Goal: Task Accomplishment & Management: Use online tool/utility

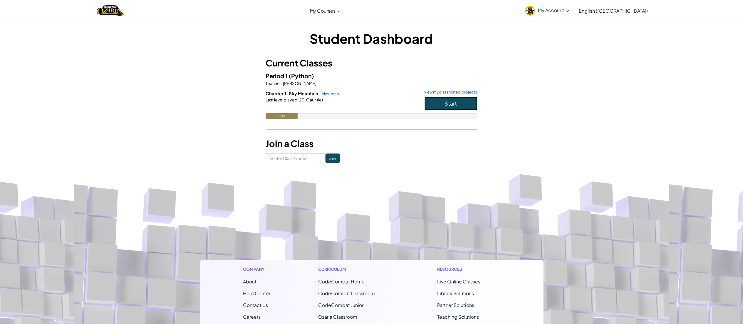
click at [434, 105] on button "Start" at bounding box center [450, 104] width 53 height 14
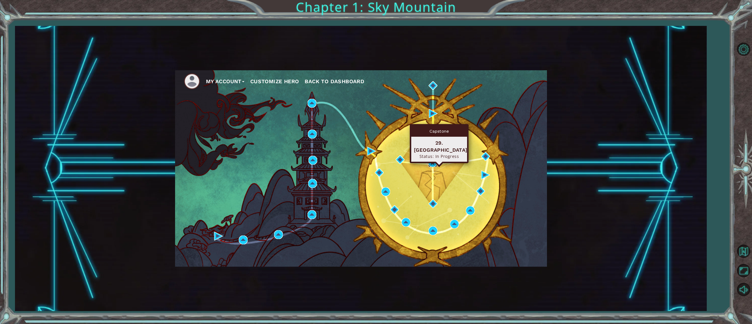
click at [433, 160] on img at bounding box center [432, 162] width 9 height 9
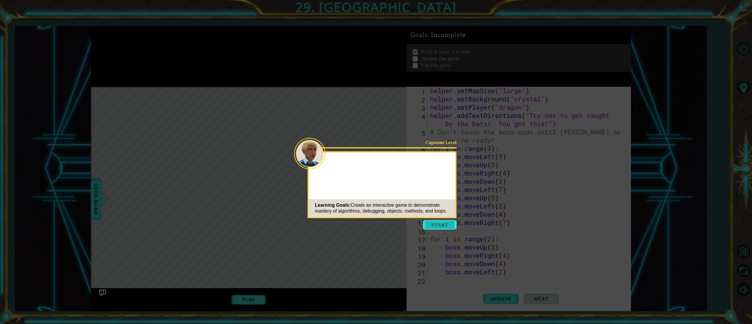
click at [437, 224] on button "Start" at bounding box center [439, 224] width 33 height 9
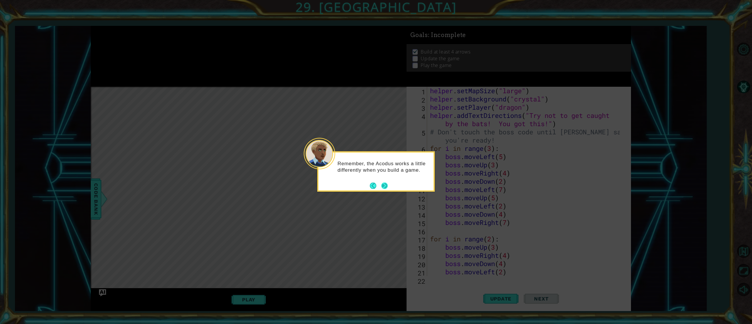
click at [385, 185] on button "Next" at bounding box center [384, 185] width 6 height 6
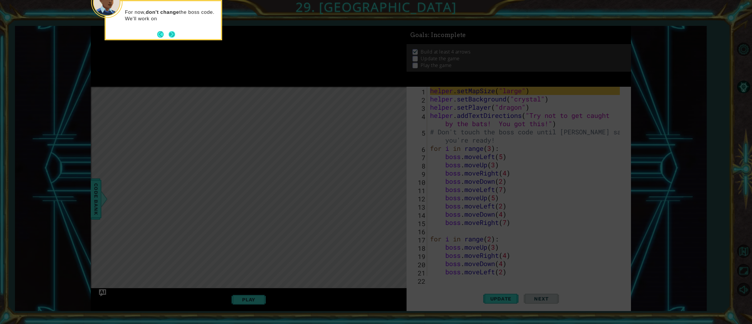
click at [172, 33] on button "Next" at bounding box center [172, 34] width 6 height 6
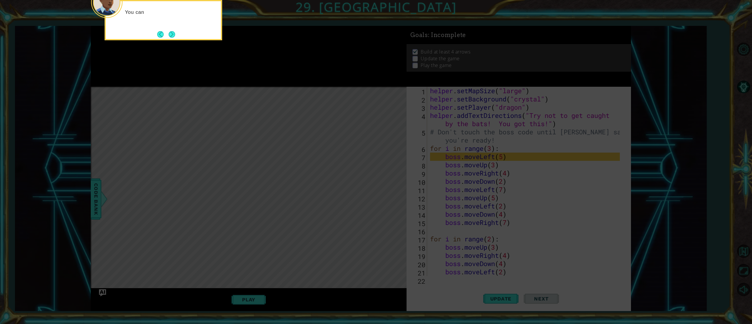
click at [172, 33] on button "Next" at bounding box center [172, 34] width 6 height 6
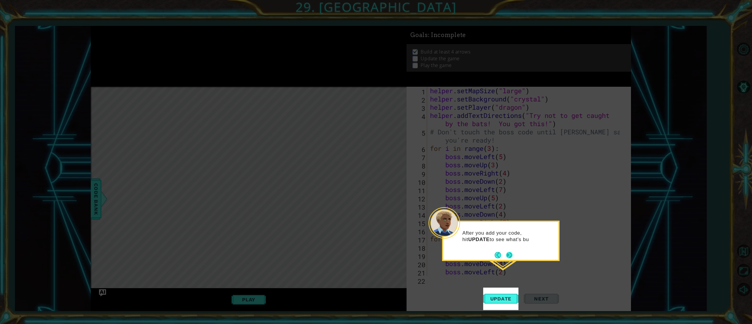
click at [508, 250] on div "After you add your code, hit UPDATE to see what's bu" at bounding box center [500, 239] width 115 height 30
click at [509, 256] on button "Next" at bounding box center [509, 255] width 6 height 6
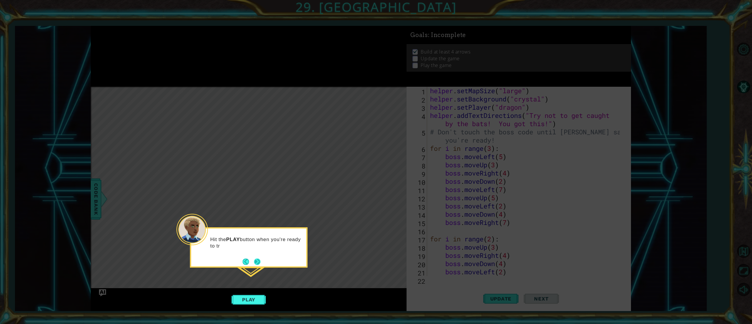
click at [258, 261] on button "Next" at bounding box center [256, 261] width 7 height 7
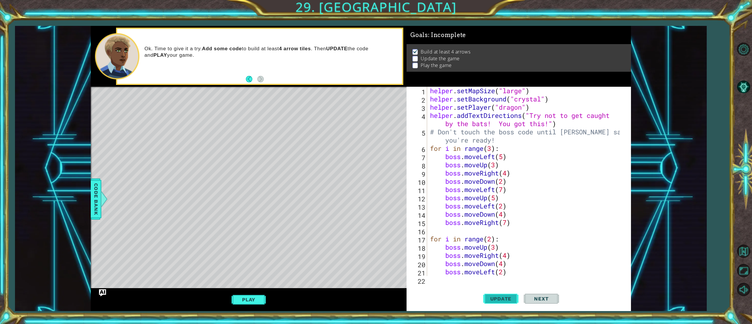
click at [508, 298] on span "Update" at bounding box center [500, 298] width 33 height 6
click at [257, 297] on button "Play" at bounding box center [248, 299] width 34 height 11
click at [99, 200] on span "Code Bank" at bounding box center [95, 199] width 9 height 36
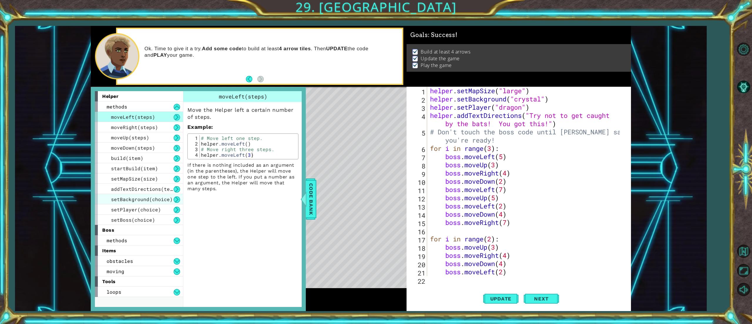
click at [125, 203] on div "setBackground(choice)" at bounding box center [139, 199] width 88 height 10
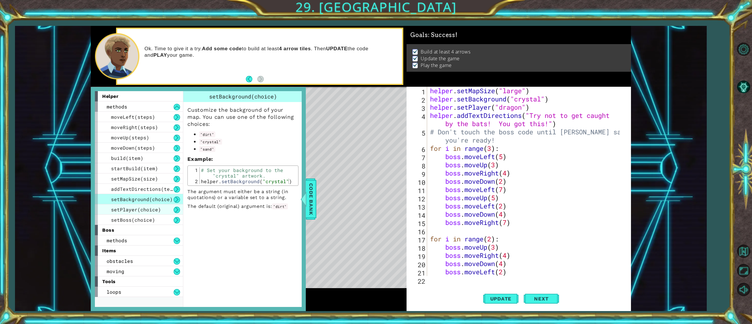
click at [148, 210] on span "setPlayer(choice)" at bounding box center [136, 209] width 50 height 6
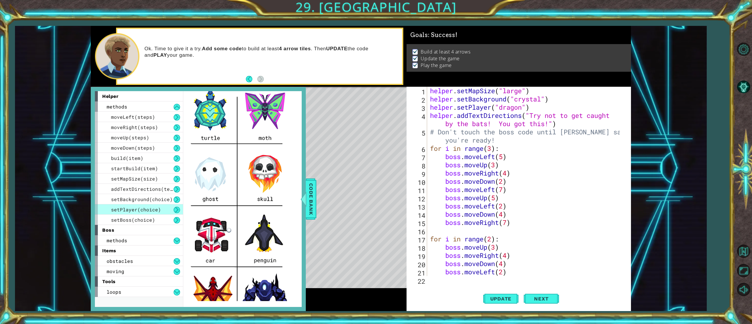
scroll to position [43, 0]
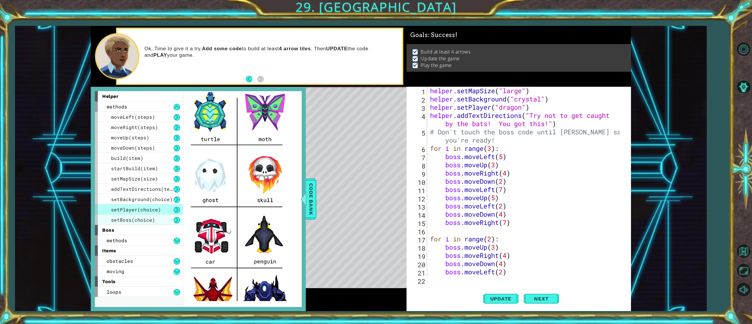
click at [134, 217] on span "setBoss(choice)" at bounding box center [133, 219] width 44 height 6
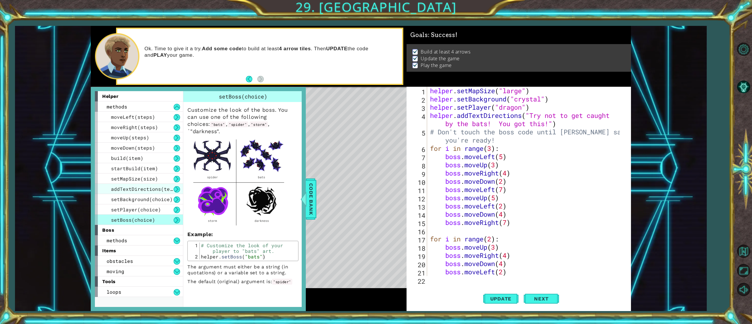
click at [145, 190] on span "addTextDirections(text)" at bounding box center [145, 189] width 68 height 6
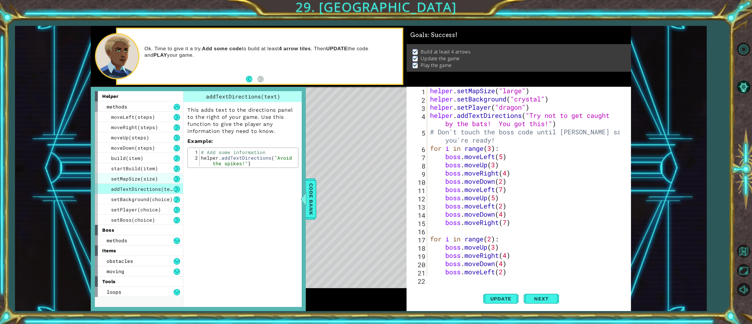
click at [132, 177] on span "setMapSize(size)" at bounding box center [134, 178] width 47 height 6
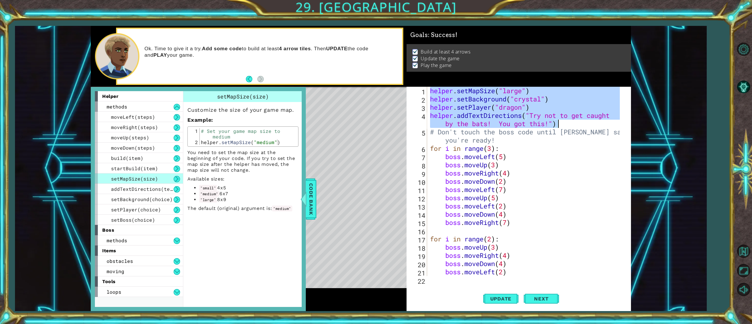
drag, startPoint x: 431, startPoint y: 94, endPoint x: 575, endPoint y: 124, distance: 147.1
click at [575, 124] on div "helper . setMapSize ( "large" ) helper . setBackground ( "crystal" ) helper . s…" at bounding box center [526, 190] width 194 height 206
click at [379, 298] on div "Play" at bounding box center [249, 299] width 316 height 23
type textarea "boss.moveLeft(2)"
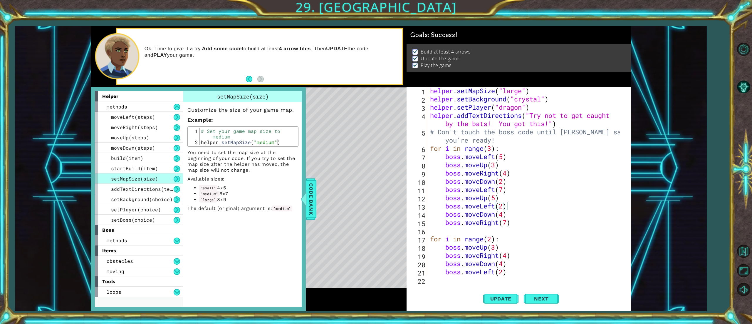
click at [550, 205] on div "helper . setMapSize ( "large" ) helper . setBackground ( "crystal" ) helper . s…" at bounding box center [526, 190] width 194 height 206
click at [303, 197] on div at bounding box center [303, 199] width 7 height 18
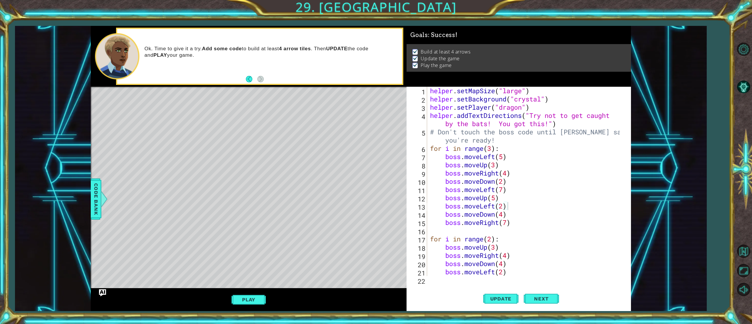
click at [660, 181] on div "1 ההההההההההההההההההההההההההההההההההההההההההההההההההההההההההההההההההההההההההההה…" at bounding box center [361, 168] width 692 height 285
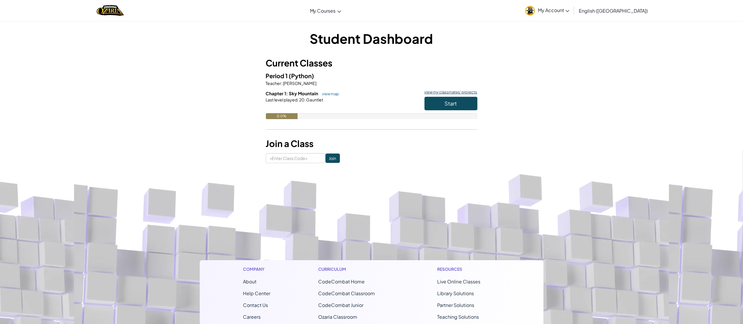
click at [449, 91] on link "view my classmates' projects" at bounding box center [449, 92] width 56 height 4
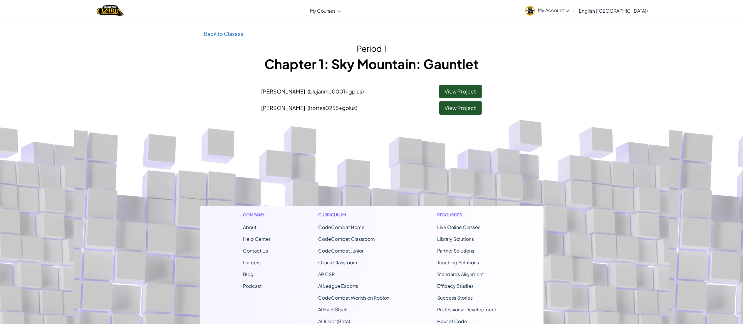
click at [572, 14] on link "My Account" at bounding box center [547, 10] width 50 height 19
click at [569, 84] on link "Log Out" at bounding box center [546, 83] width 46 height 9
